Goal: Information Seeking & Learning: Learn about a topic

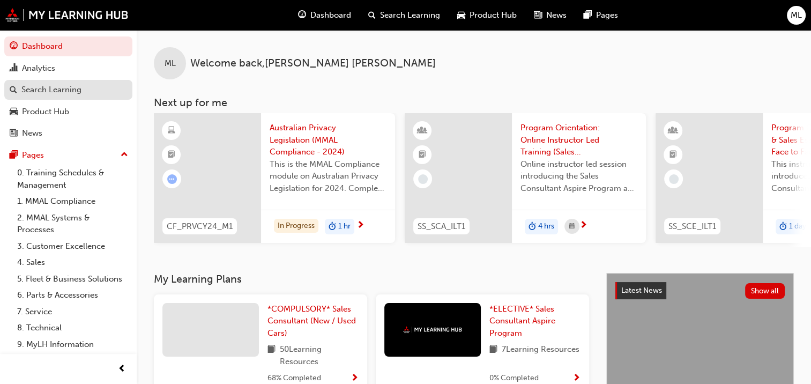
click at [62, 90] on div "Search Learning" at bounding box center [51, 90] width 60 height 12
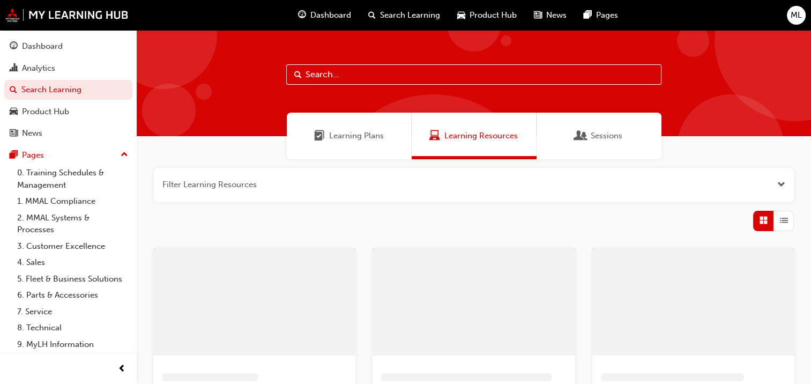
click at [354, 75] on input "text" at bounding box center [473, 74] width 375 height 20
type input "my25 outlander"
click at [295, 72] on span "Search" at bounding box center [298, 75] width 8 height 12
click at [346, 137] on span "Learning Plans" at bounding box center [356, 136] width 55 height 12
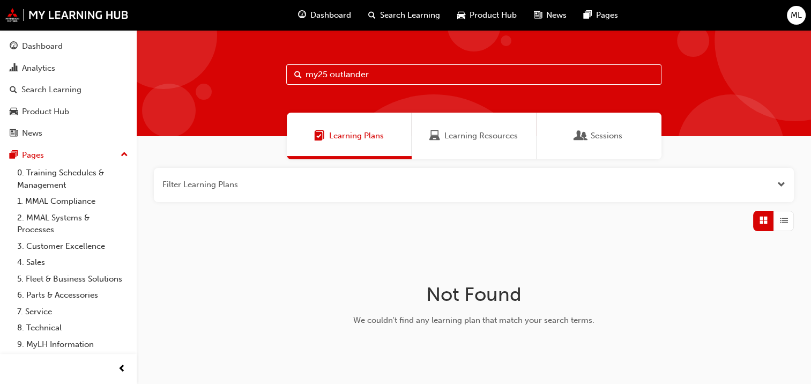
click at [299, 75] on span "Search" at bounding box center [298, 75] width 8 height 12
click at [403, 16] on span "Search Learning" at bounding box center [410, 15] width 60 height 12
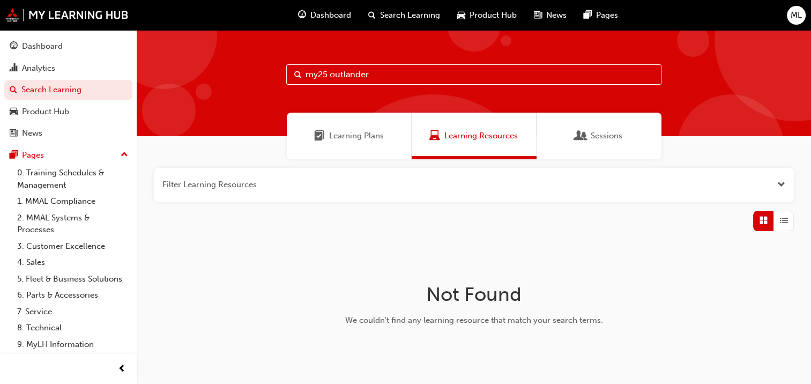
click at [335, 14] on span "Dashboard" at bounding box center [330, 15] width 41 height 12
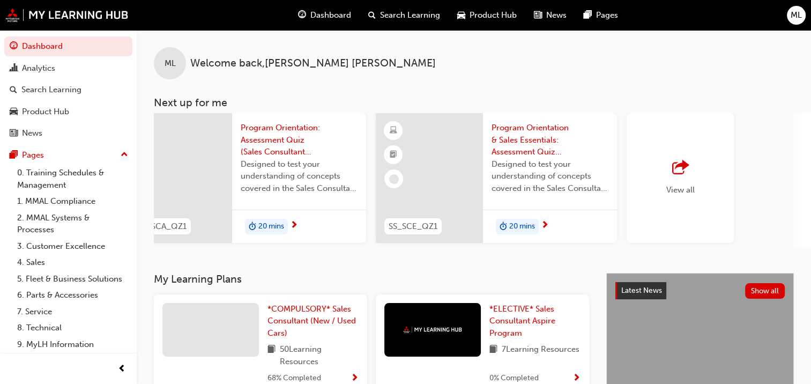
scroll to position [0, 847]
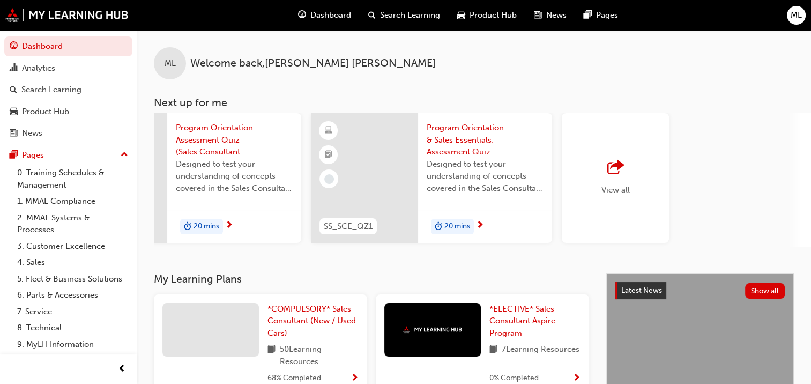
click at [617, 174] on span "outbound-icon" at bounding box center [616, 167] width 16 height 15
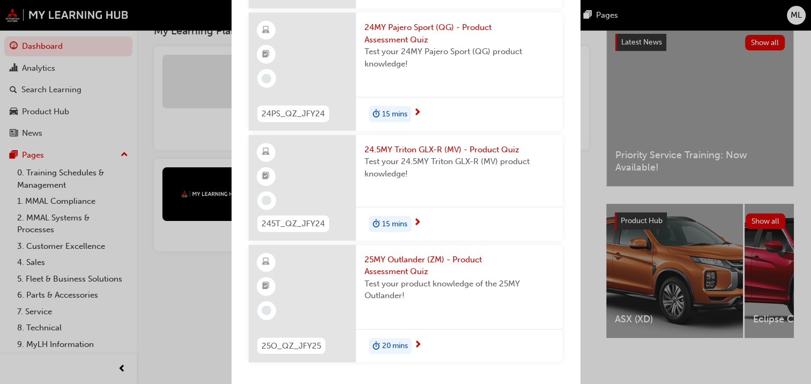
scroll to position [256, 0]
click at [397, 270] on span "25MY Outlander (ZM) - Product Assessment Quiz" at bounding box center [460, 266] width 190 height 24
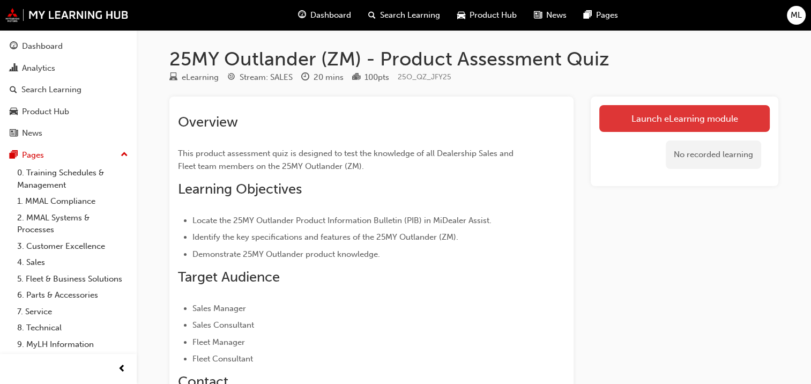
click at [682, 118] on link "Launch eLearning module" at bounding box center [685, 118] width 171 height 27
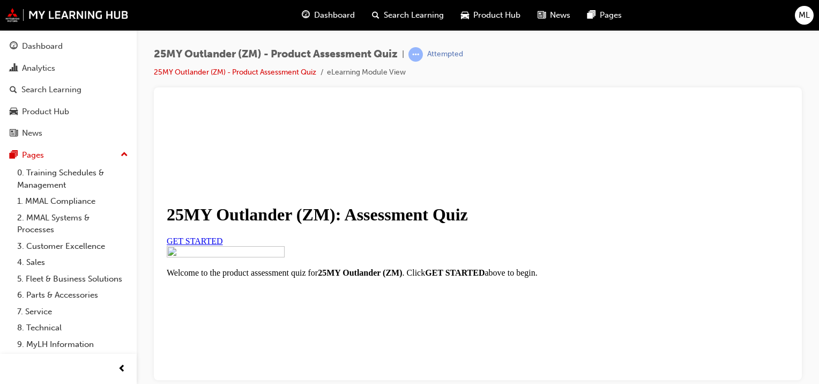
scroll to position [54, 0]
click at [223, 245] on span "GET STARTED" at bounding box center [195, 240] width 56 height 9
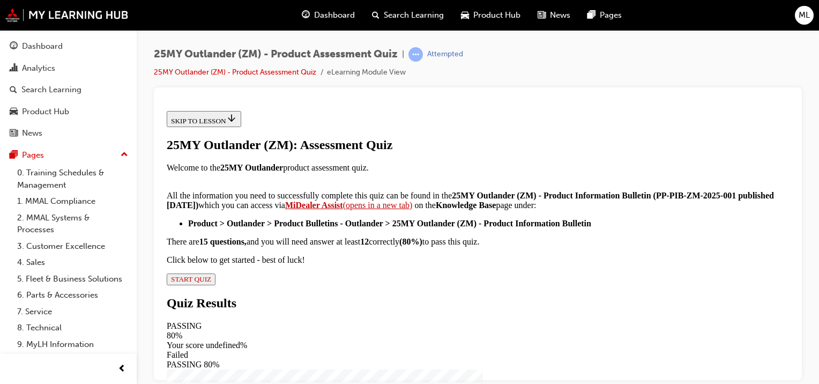
scroll to position [283, 0]
click at [211, 283] on span "START QUIZ" at bounding box center [191, 279] width 40 height 8
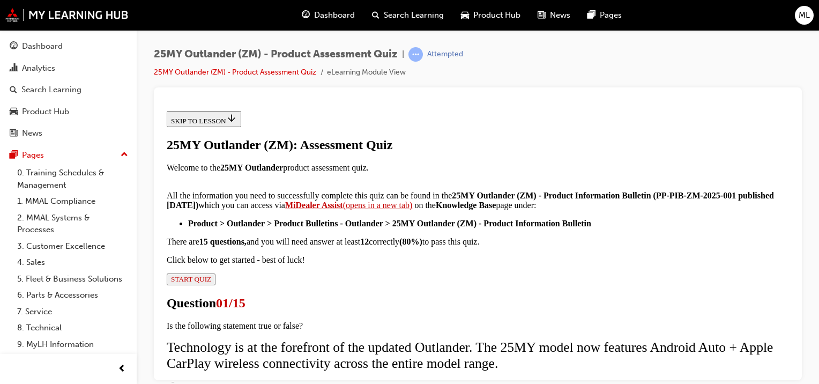
scroll to position [107, 0]
drag, startPoint x: 311, startPoint y: 256, endPoint x: 305, endPoint y: 258, distance: 6.3
click at [176, 381] on input "True" at bounding box center [172, 384] width 7 height 7
radio input "true"
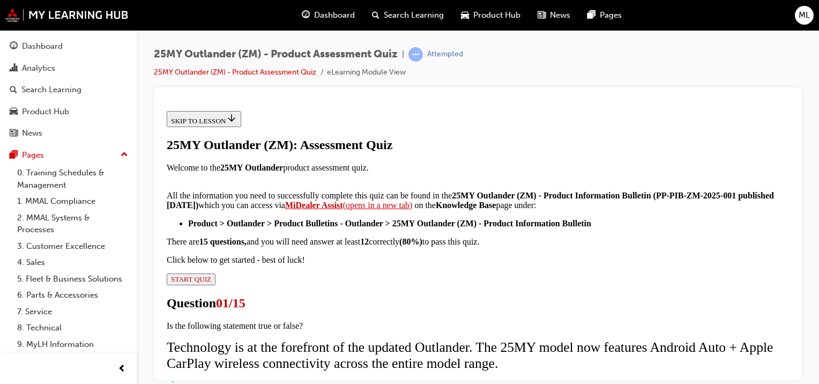
click at [176, 381] on input "True" at bounding box center [172, 384] width 7 height 7
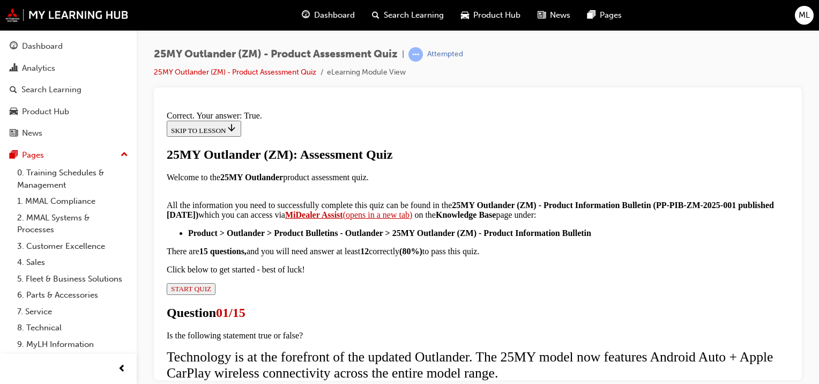
scroll to position [234, 0]
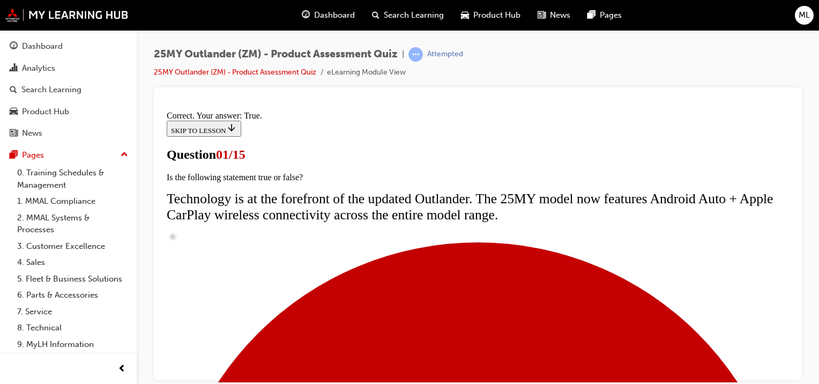
scroll to position [161, 0]
radio input "true"
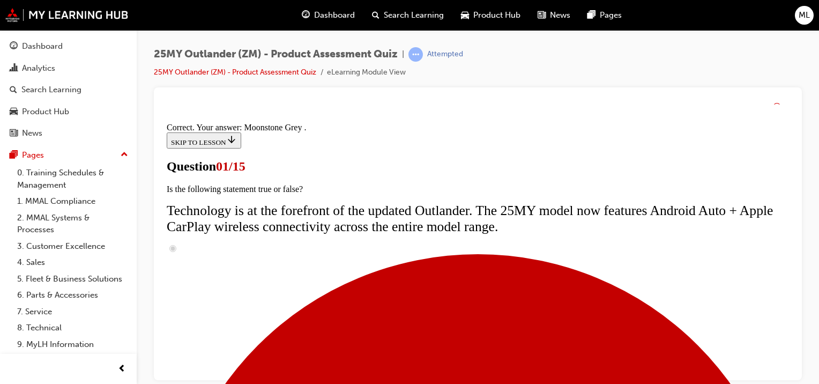
scroll to position [369, 0]
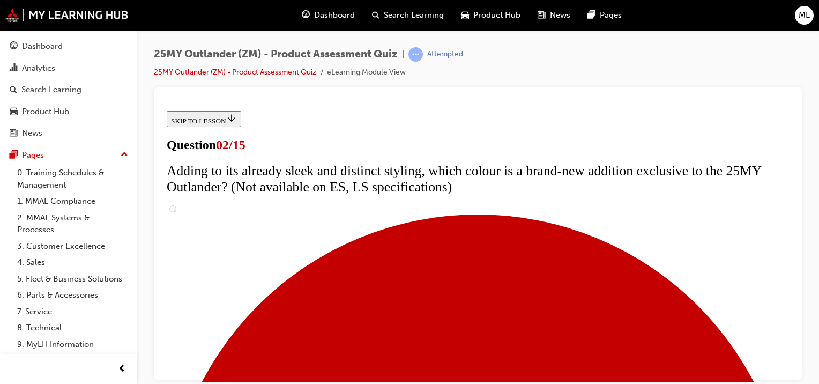
scroll to position [214, 0]
checkbox input "true"
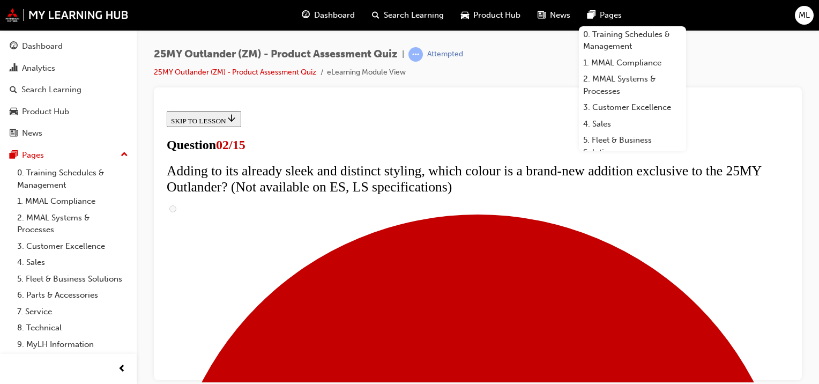
scroll to position [372, 0]
checkbox input "true"
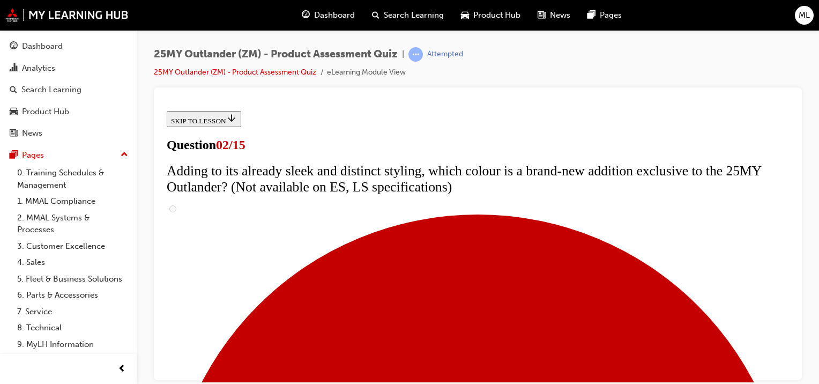
checkbox input "true"
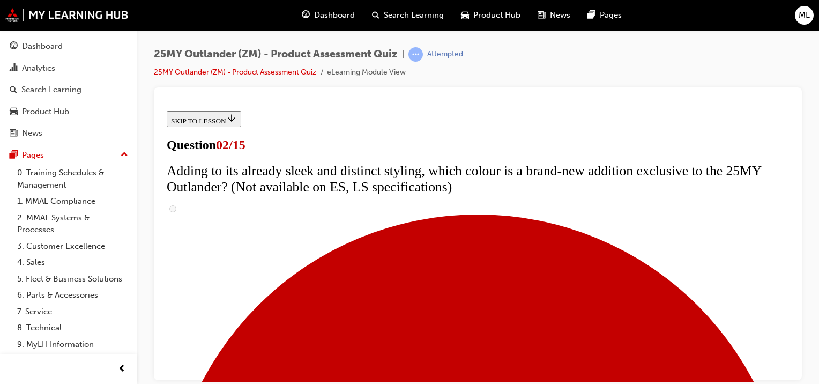
checkbox input "true"
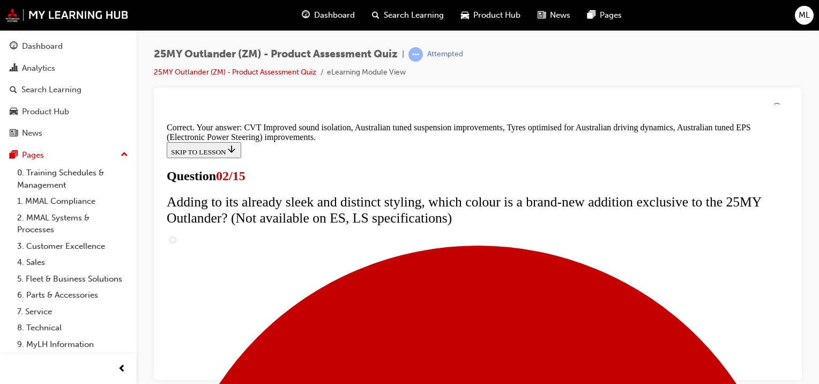
scroll to position [405, 0]
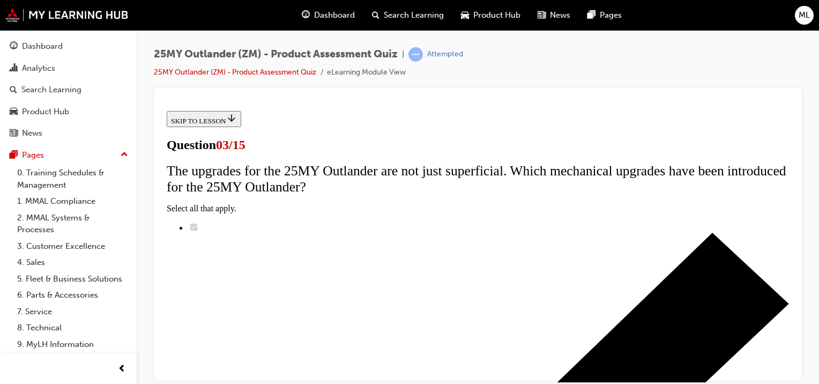
scroll to position [161, 0]
radio input "true"
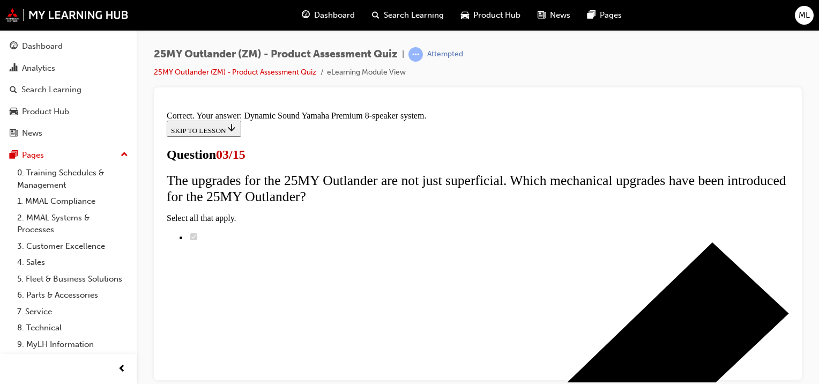
scroll to position [283, 0]
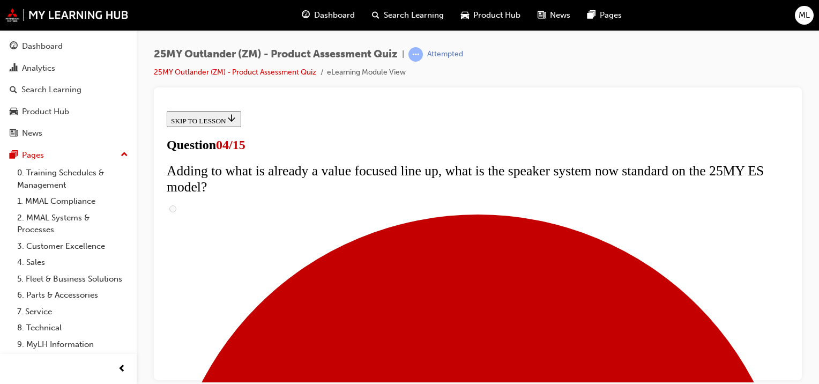
scroll to position [161, 0]
checkbox input "true"
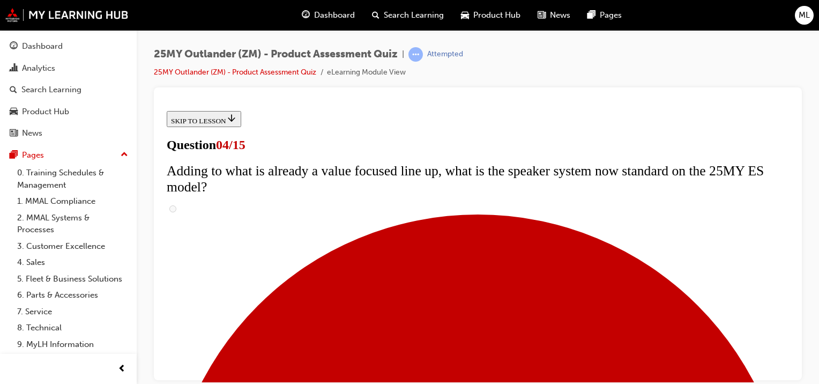
checkbox input "true"
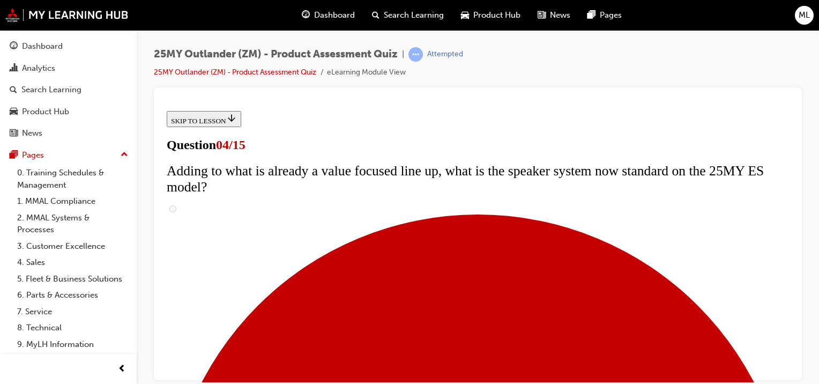
checkbox input "true"
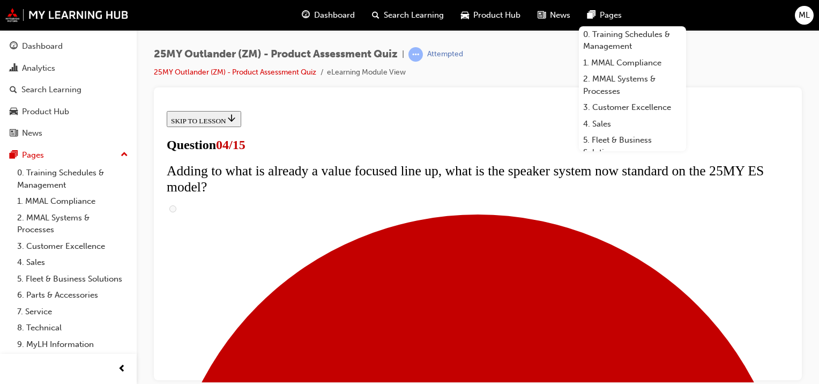
checkbox input "true"
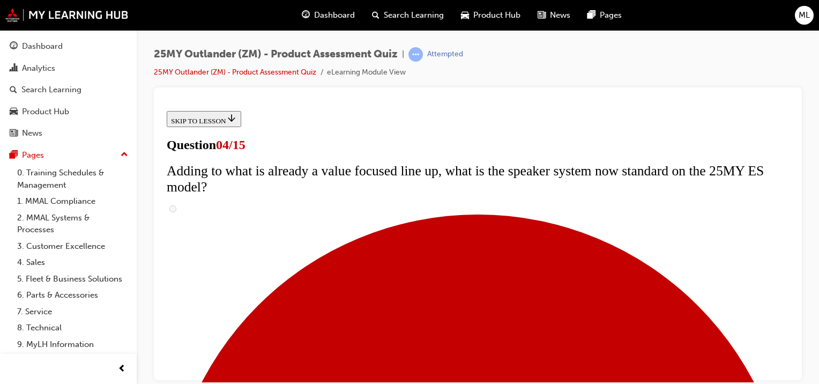
scroll to position [161, 0]
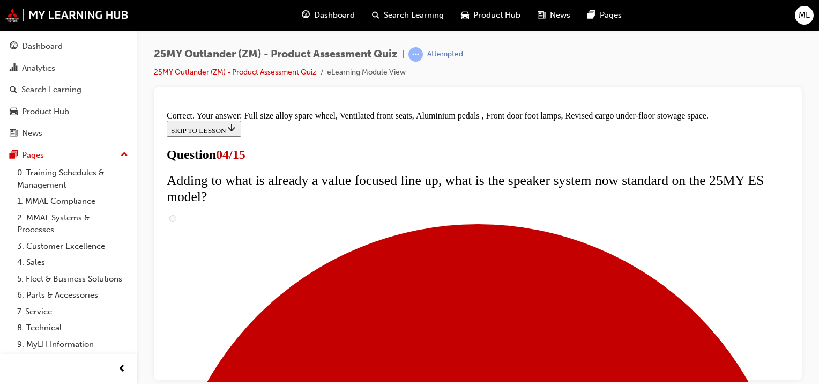
scroll to position [448, 0]
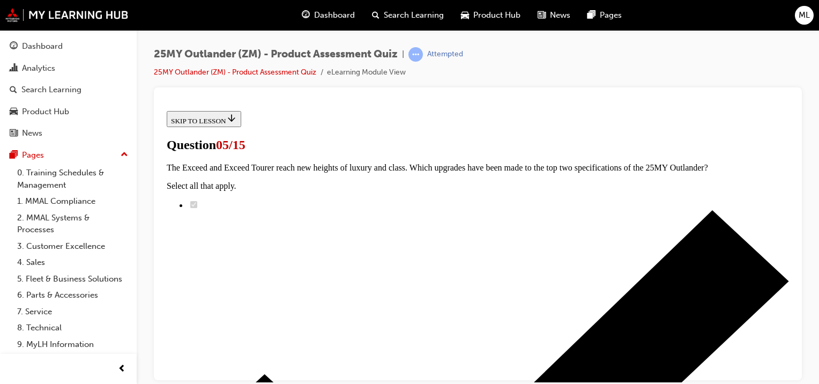
scroll to position [214, 0]
radio input "true"
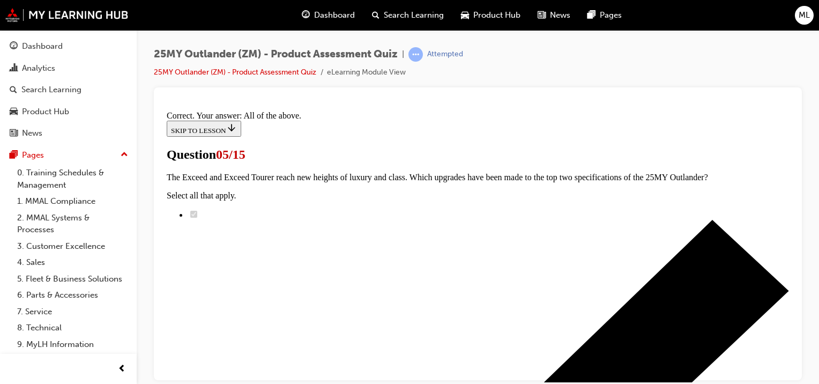
scroll to position [369, 0]
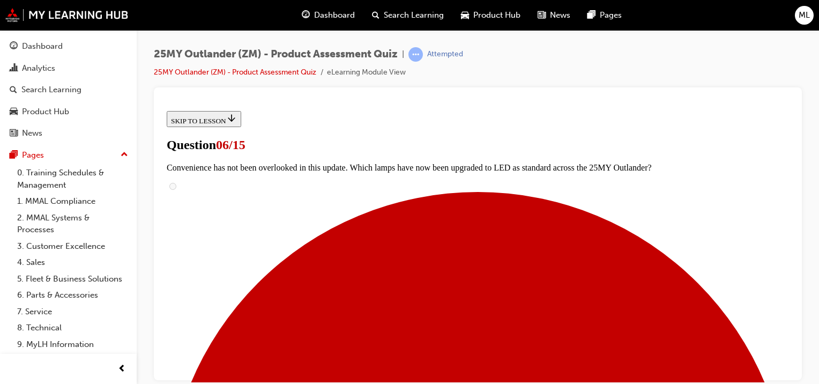
scroll to position [322, 0]
radio input "true"
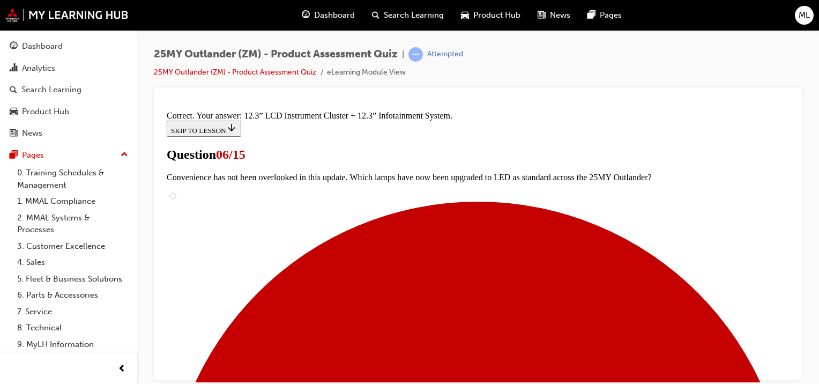
scroll to position [470, 0]
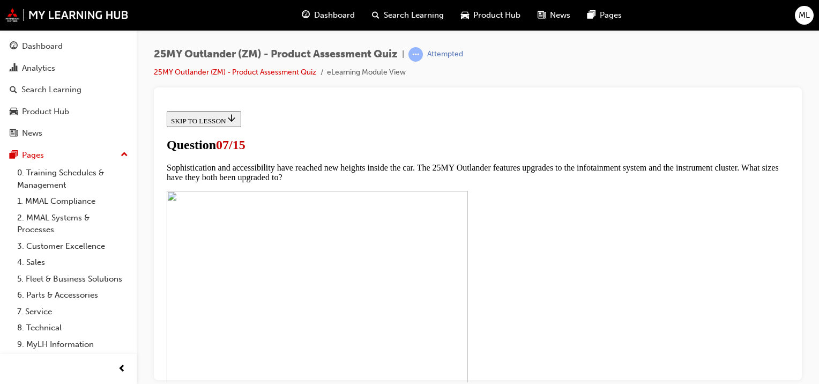
scroll to position [483, 0]
checkbox input "true"
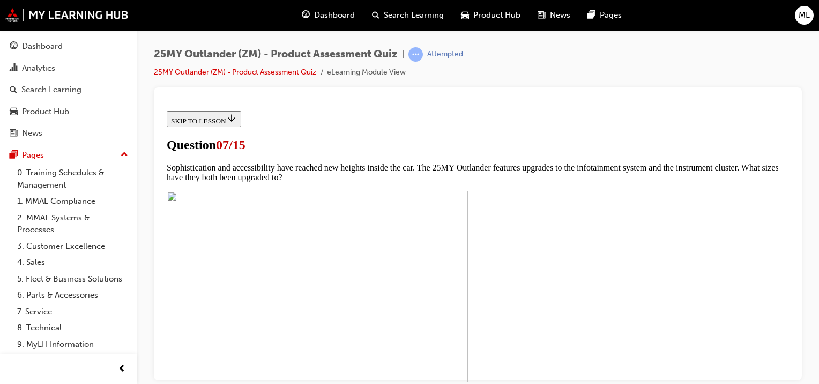
checkbox input "true"
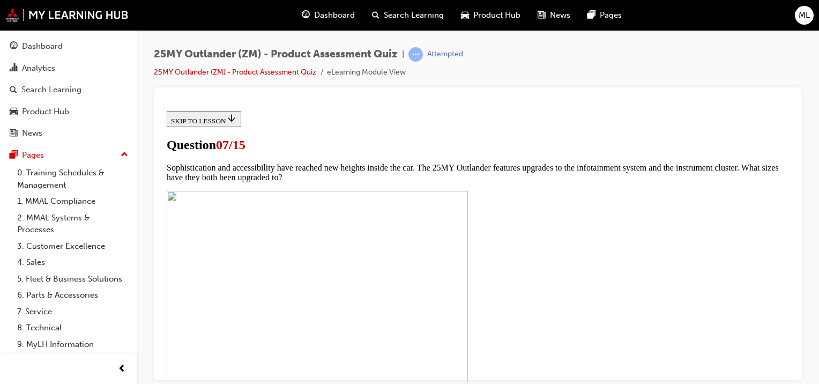
checkbox input "true"
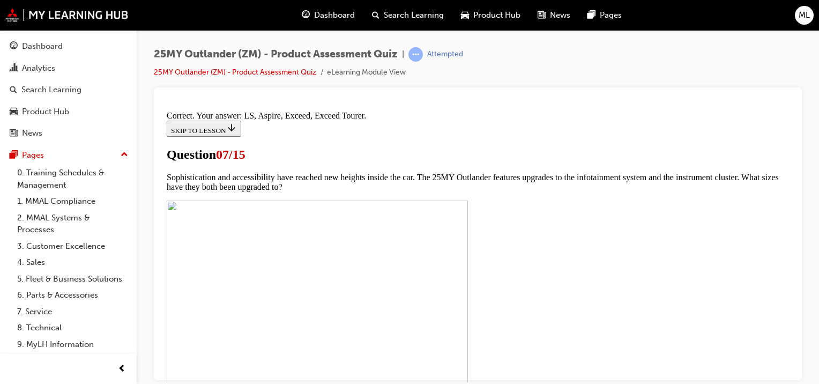
scroll to position [593, 0]
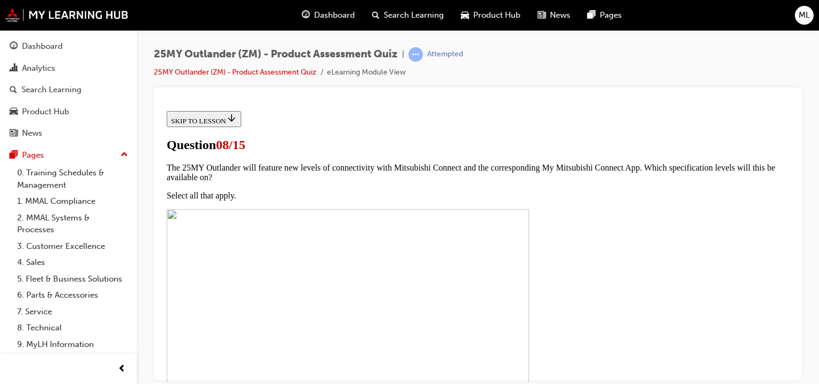
scroll to position [161, 0]
radio input "true"
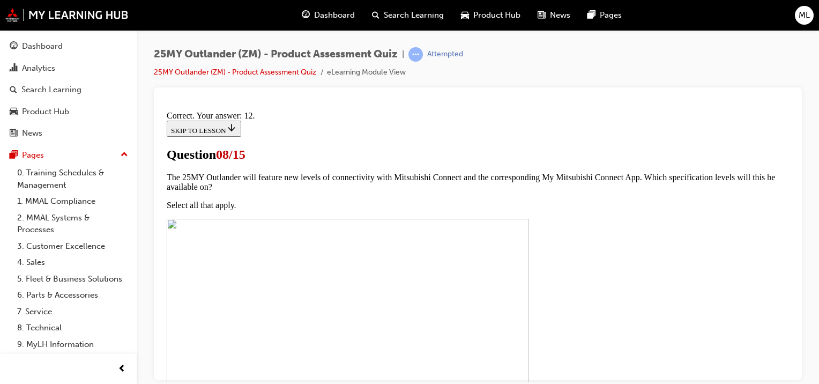
scroll to position [283, 0]
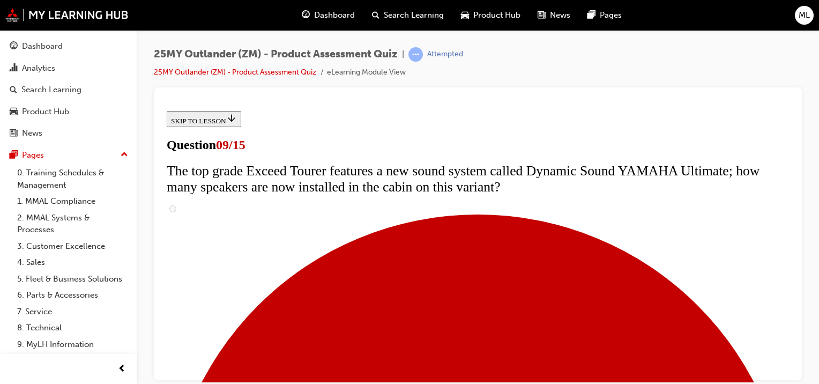
scroll to position [590, 0]
radio input "true"
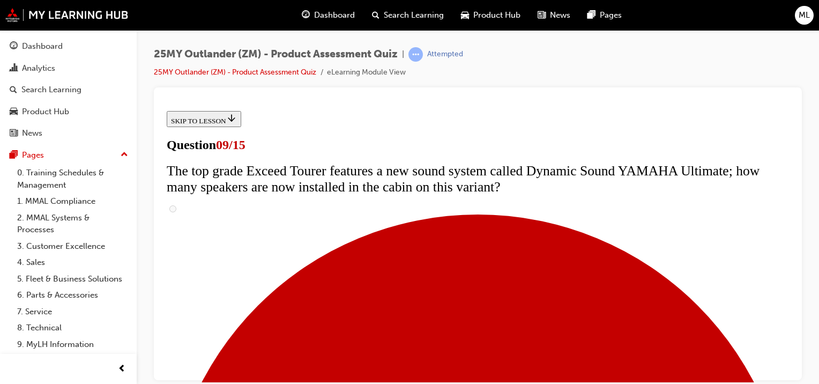
radio input "true"
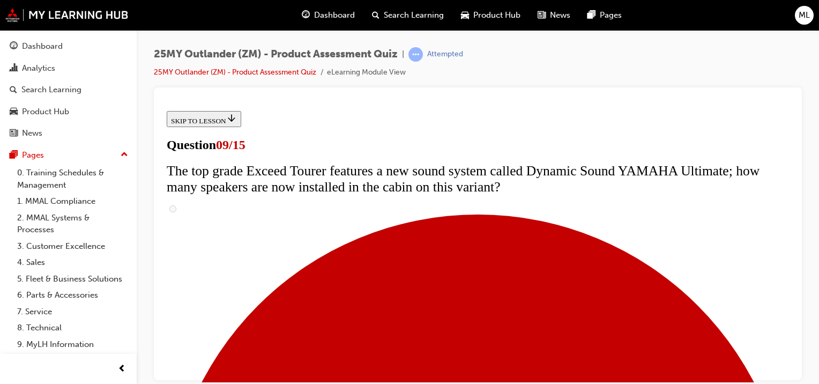
radio input "true"
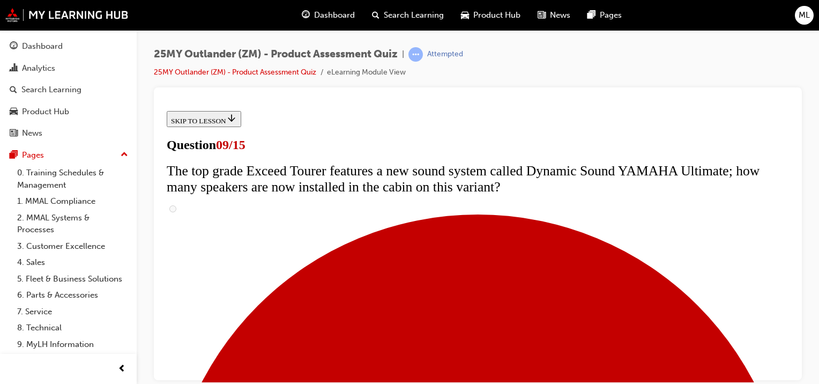
radio input "true"
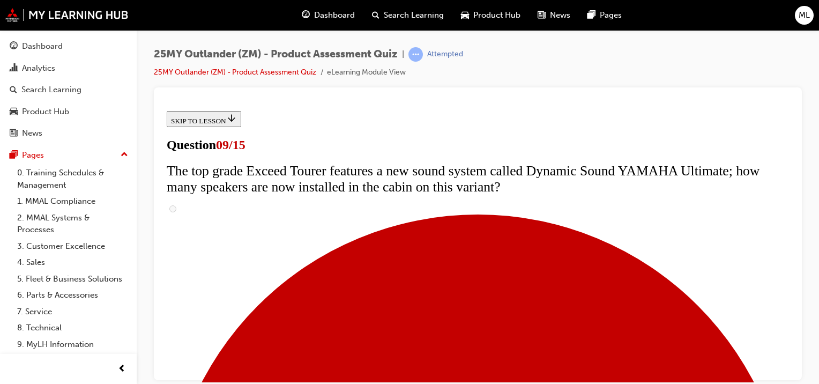
radio input "true"
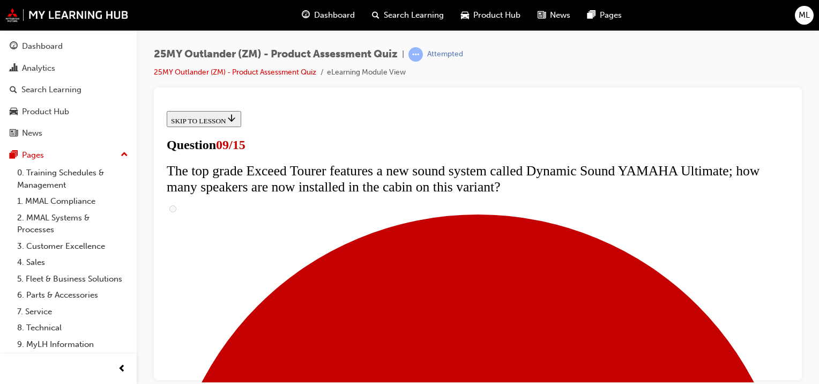
radio input "true"
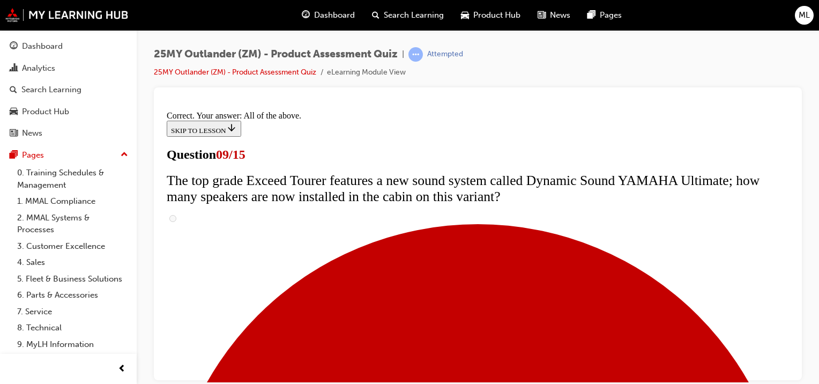
scroll to position [667, 0]
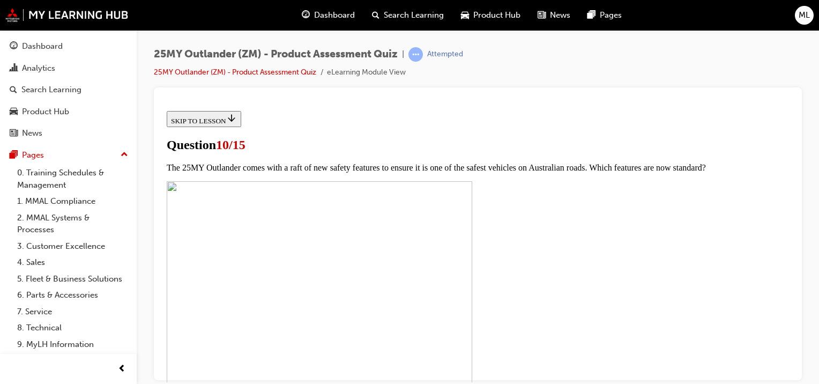
scroll to position [479, 0]
checkbox input "true"
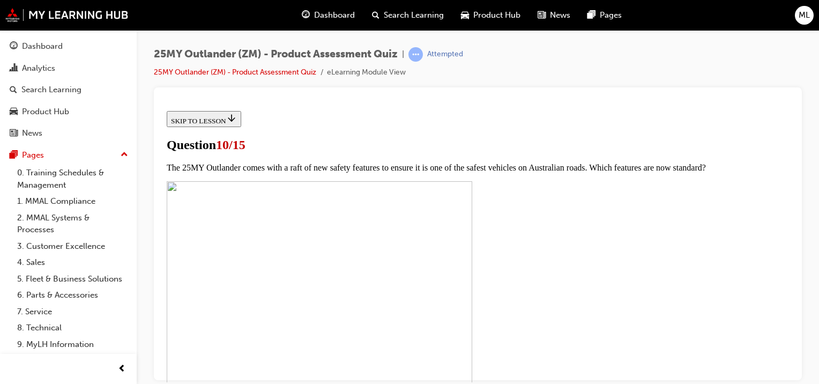
checkbox input "true"
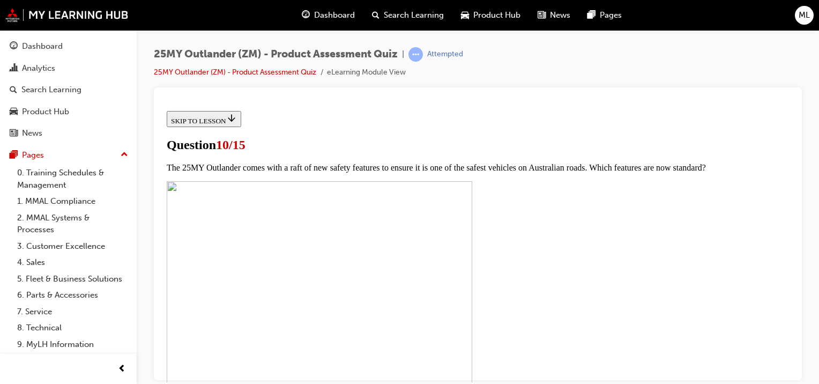
drag, startPoint x: 310, startPoint y: 255, endPoint x: 308, endPoint y: 249, distance: 6.1
checkbox input "false"
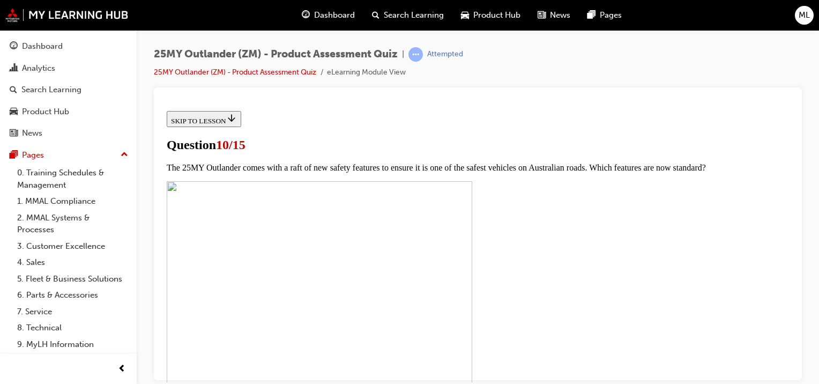
checkbox input "false"
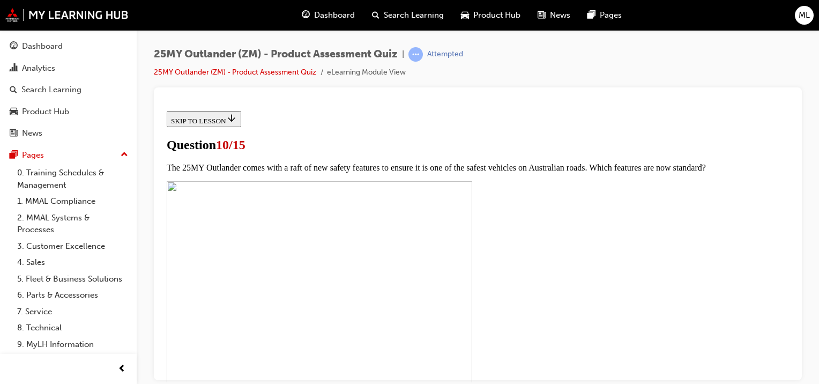
scroll to position [211, 0]
checkbox input "true"
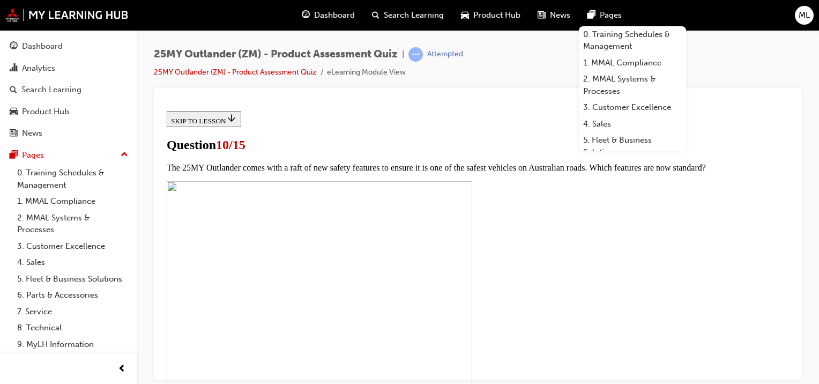
scroll to position [429, 0]
checkbox input "true"
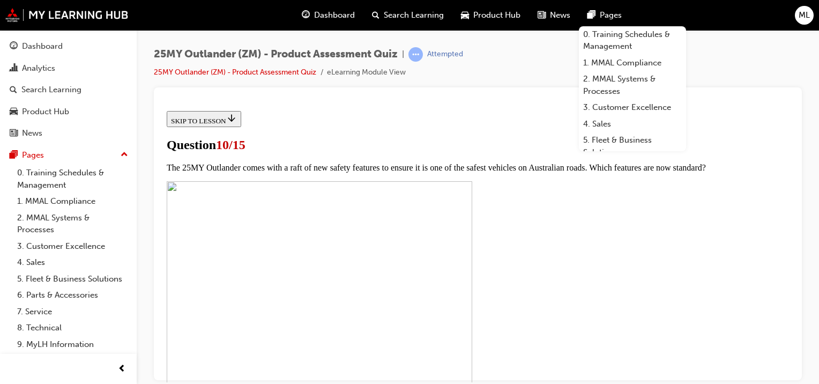
checkbox input "true"
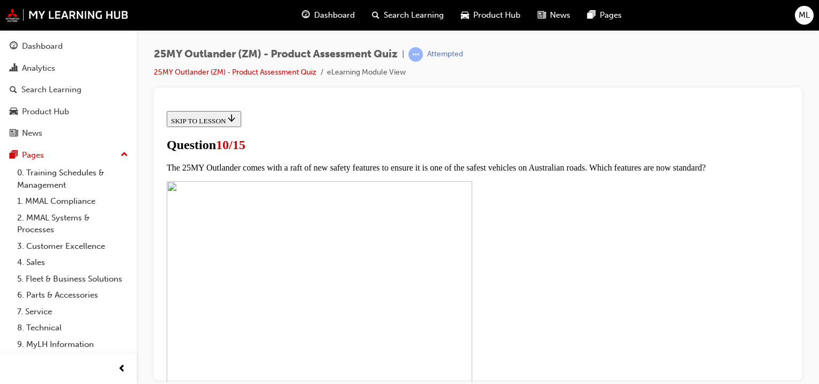
checkbox input "true"
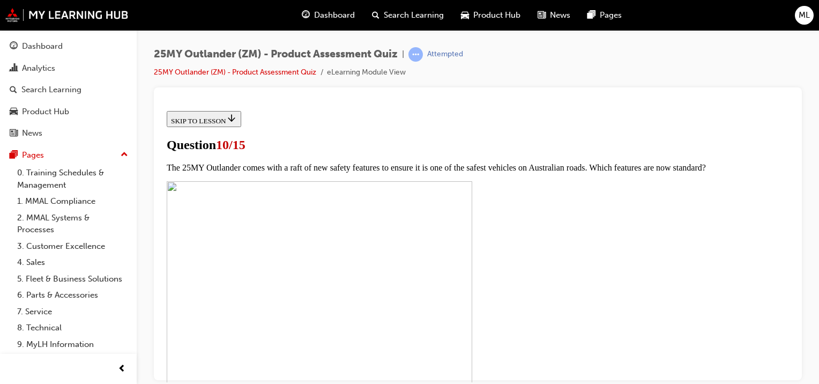
checkbox input "true"
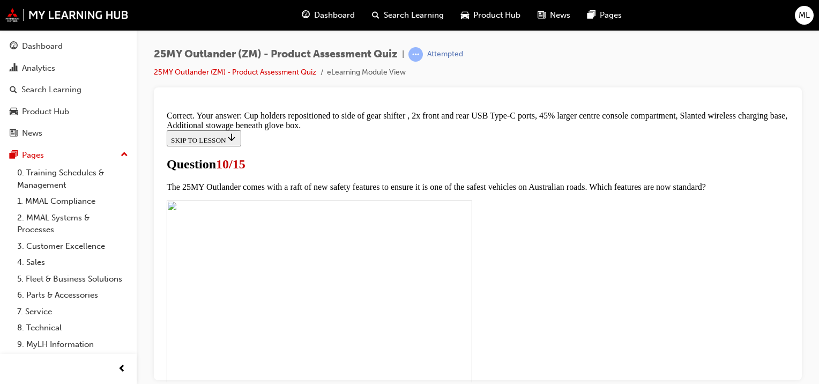
scroll to position [566, 0]
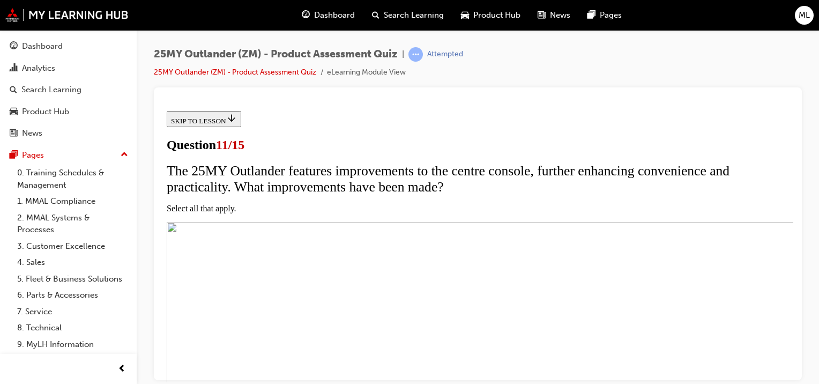
scroll to position [268, 0]
checkbox input "true"
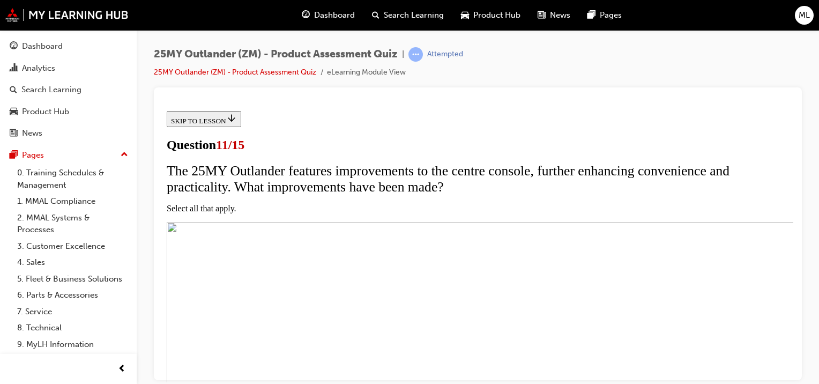
checkbox input "true"
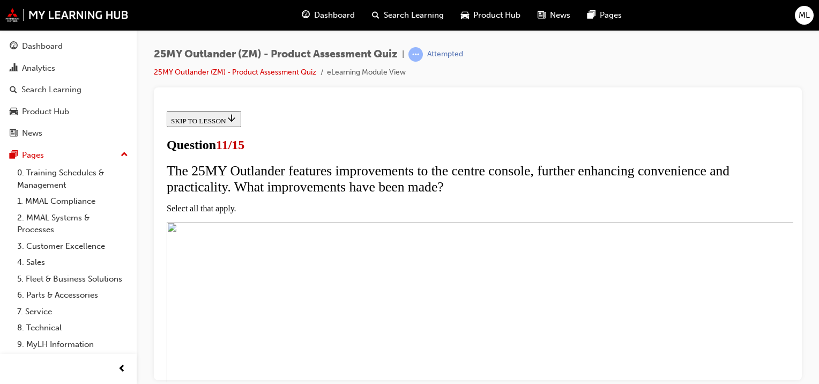
scroll to position [161, 0]
checkbox input "true"
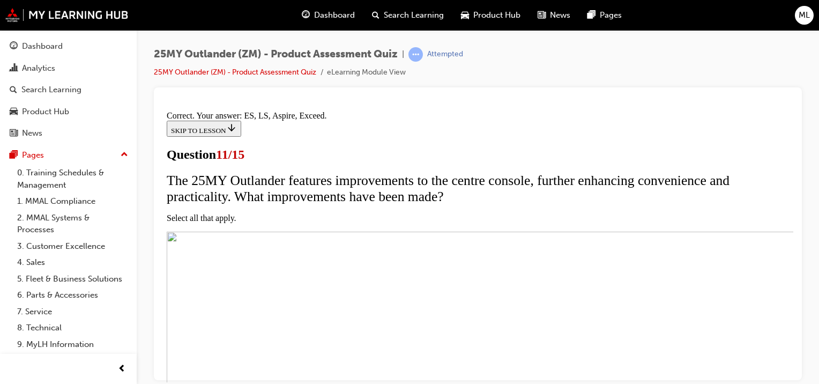
scroll to position [362, 0]
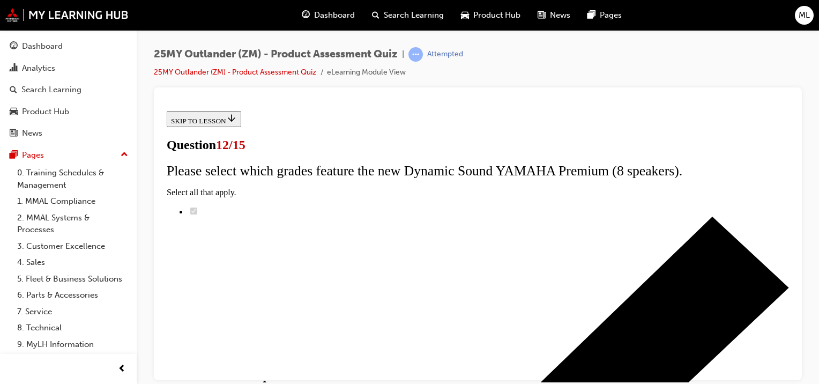
scroll to position [107, 0]
radio input "true"
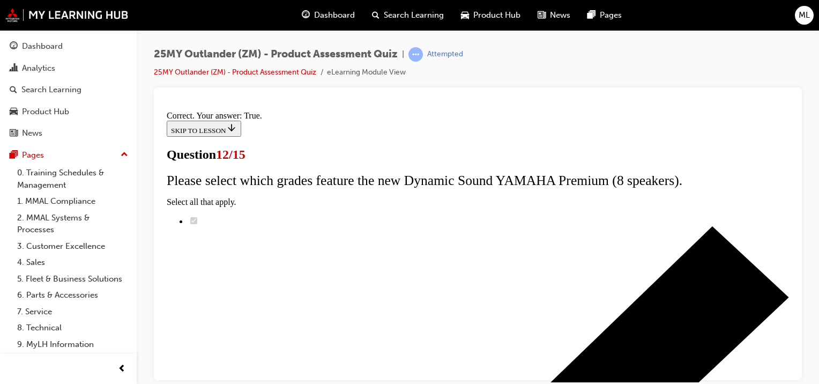
scroll to position [234, 0]
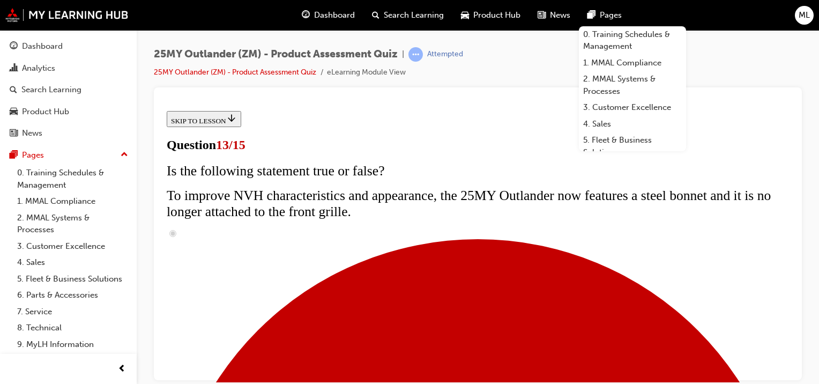
scroll to position [353, 0]
drag, startPoint x: 309, startPoint y: 208, endPoint x: 307, endPoint y: 212, distance: 5.5
radio input "true"
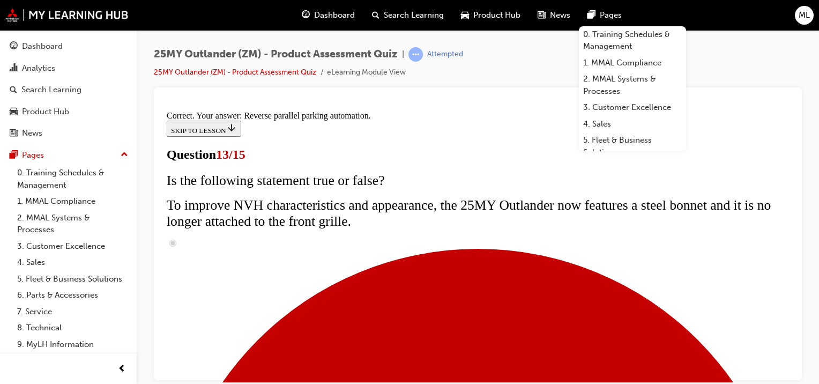
scroll to position [387, 0]
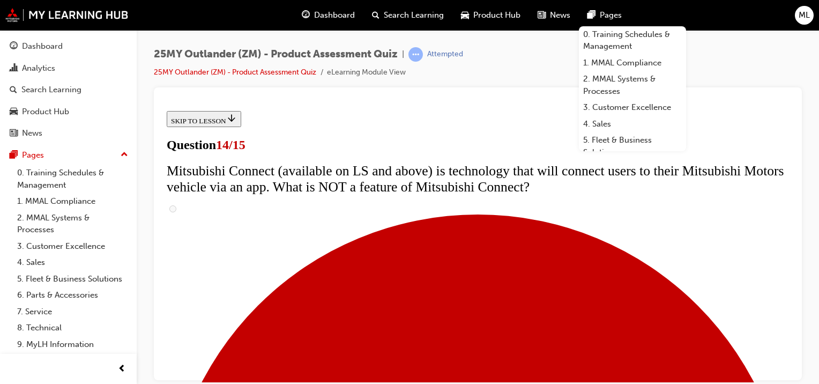
scroll to position [429, 0]
radio input "true"
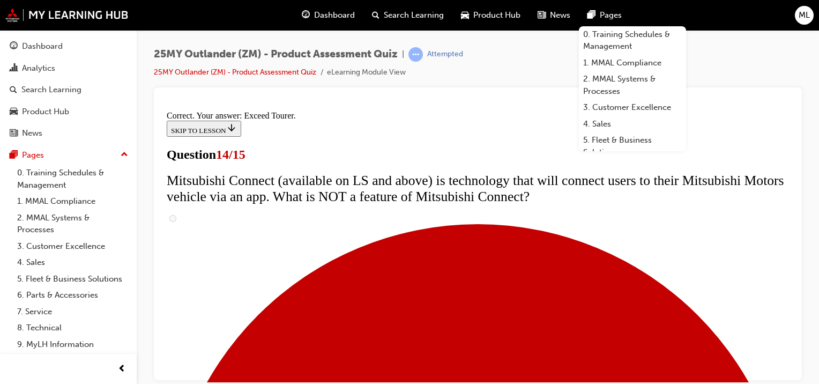
scroll to position [556, 0]
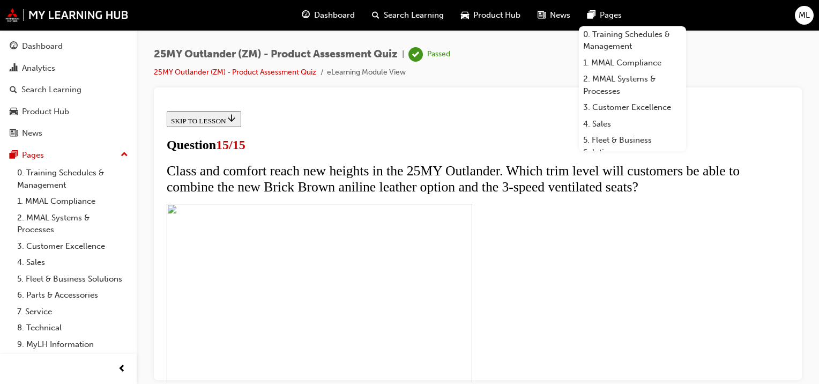
scroll to position [270, 0]
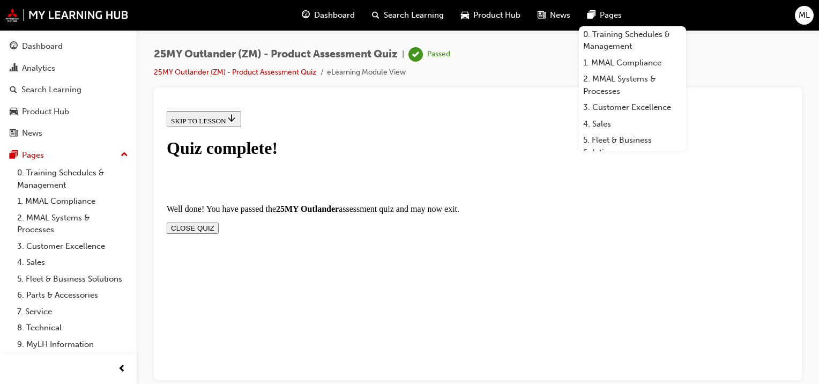
click at [219, 222] on button "CLOSE QUIZ" at bounding box center [193, 227] width 52 height 11
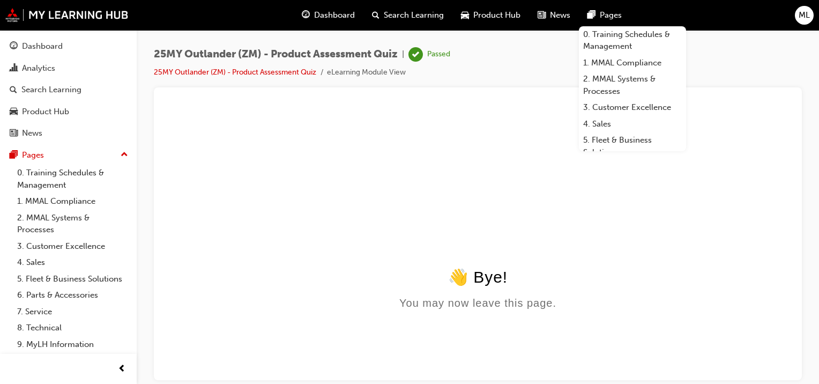
scroll to position [0, 0]
